Goal: Check status: Check status

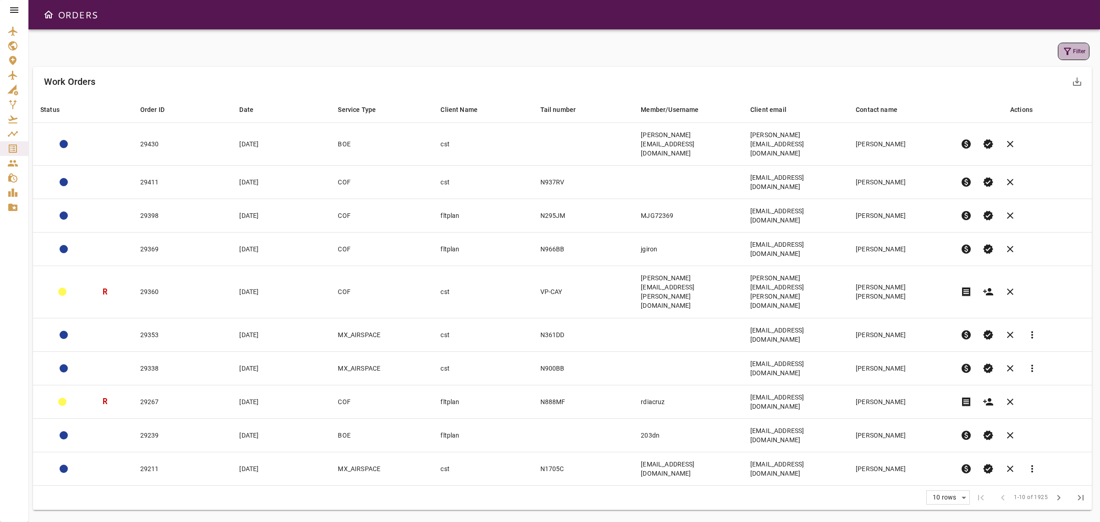
click at [1065, 43] on button "Filter" at bounding box center [1074, 51] width 32 height 17
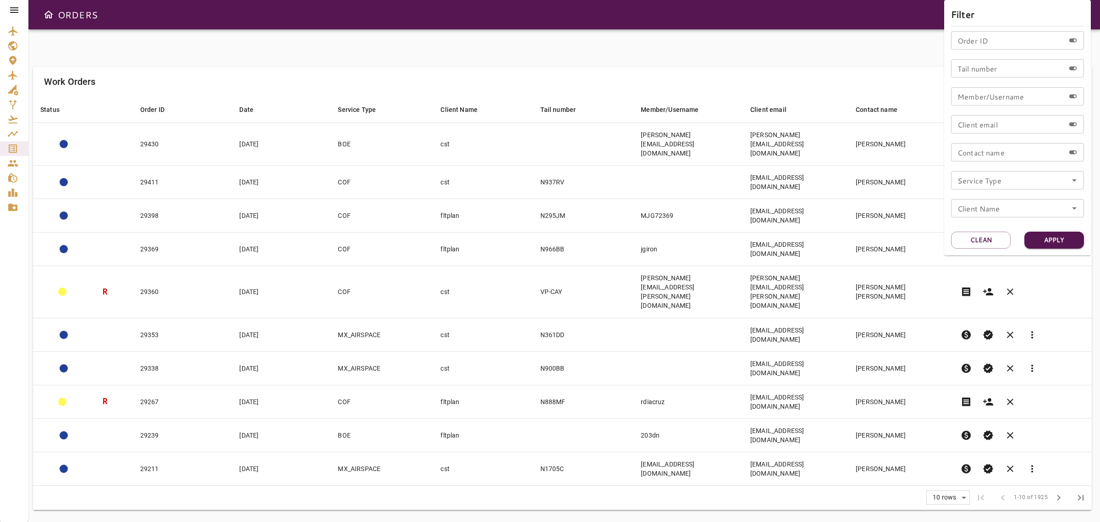
click at [1076, 181] on icon "Open" at bounding box center [1074, 180] width 11 height 11
click at [970, 210] on li "COF" at bounding box center [1017, 206] width 133 height 17
type input "***"
click at [1061, 238] on button "Apply" at bounding box center [1054, 239] width 60 height 17
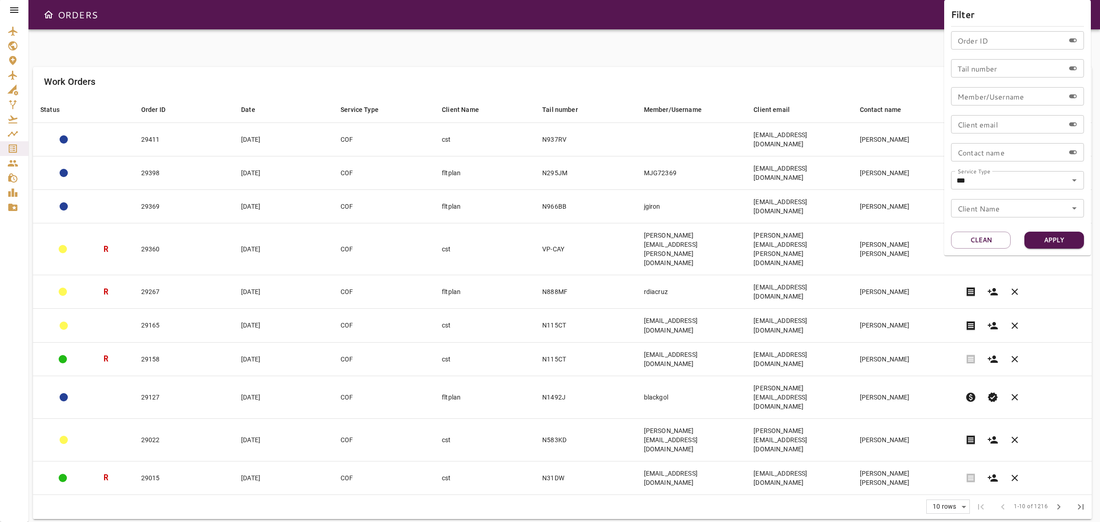
click at [479, 466] on div at bounding box center [550, 261] width 1100 height 522
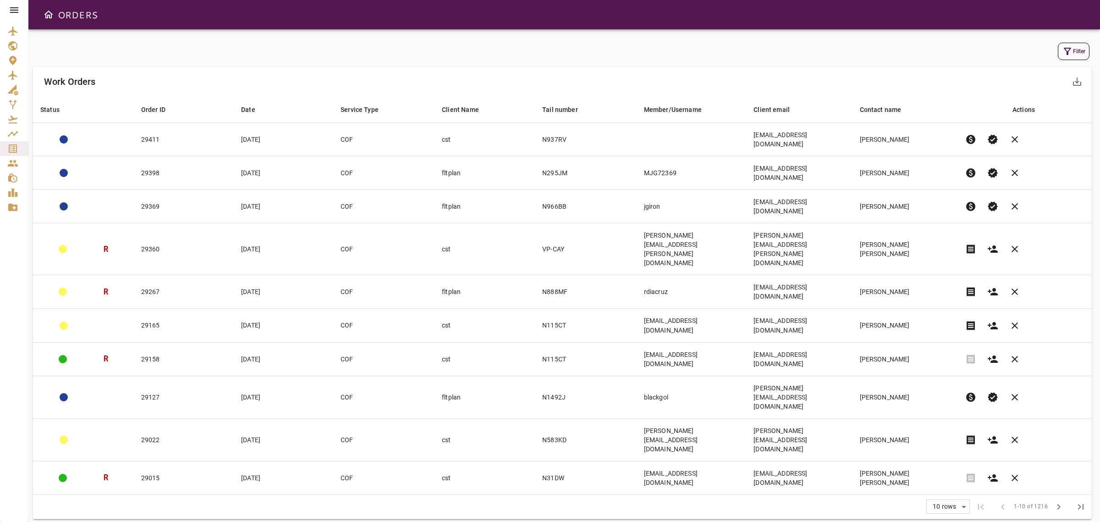
click at [954, 382] on body "ORDERS Filter Work Orders save_alt Status arrow_downward Order ID arrow_downwar…" at bounding box center [550, 261] width 1100 height 522
click at [949, 436] on li "40" at bounding box center [949, 434] width 42 height 17
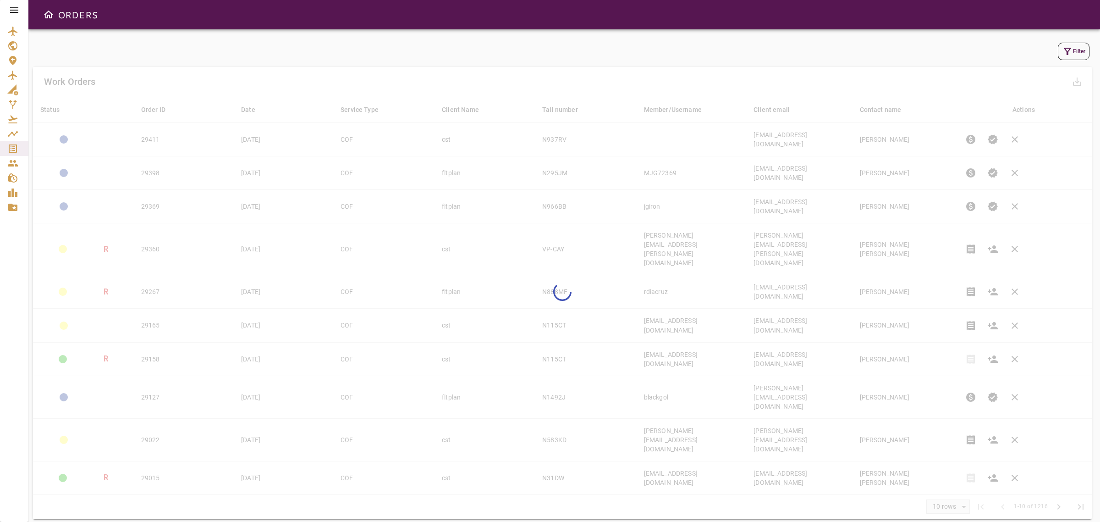
type input "**"
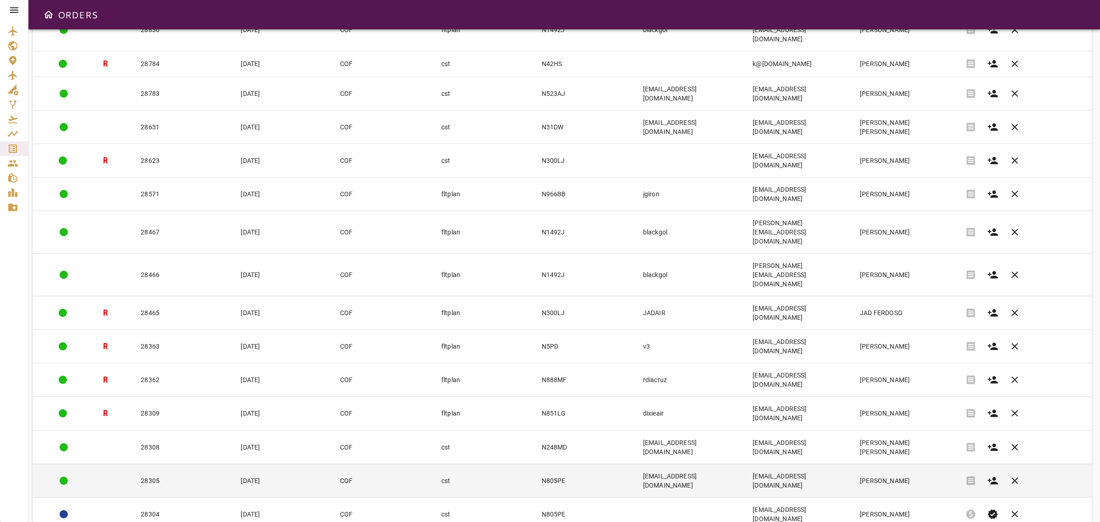
scroll to position [639, 0]
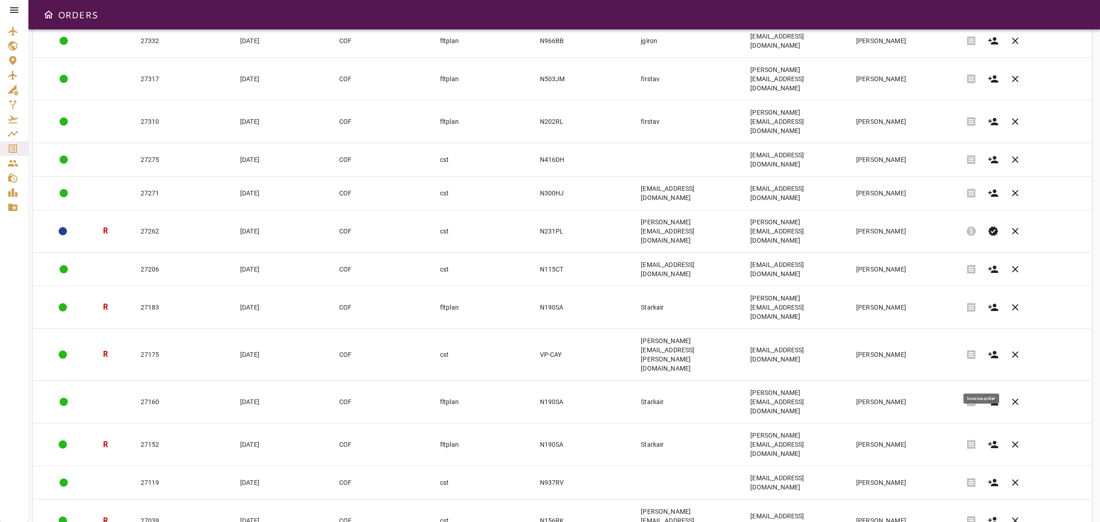
scroll to position [636, 0]
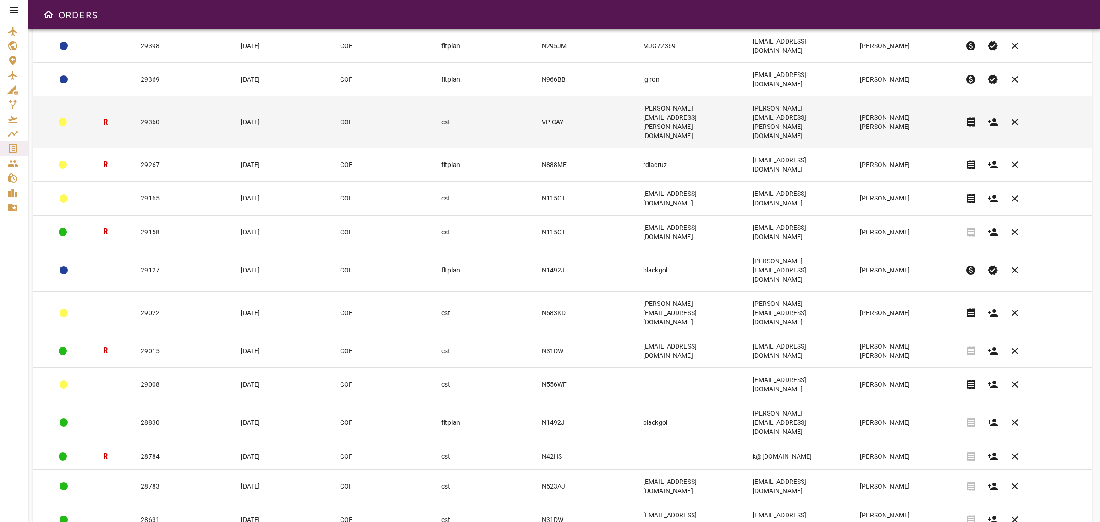
scroll to position [0, 0]
